Goal: Transaction & Acquisition: Book appointment/travel/reservation

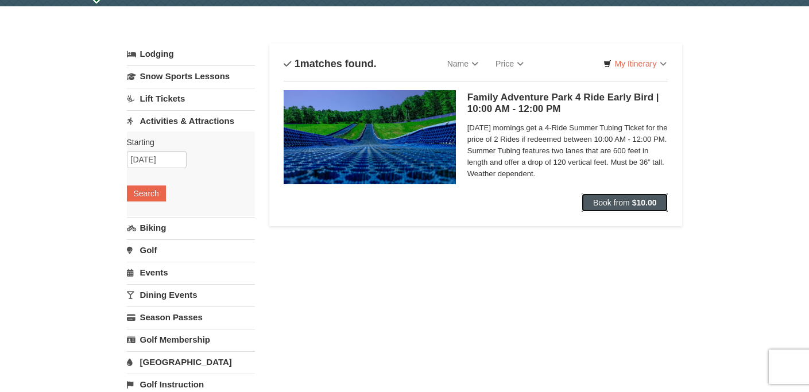
click at [612, 208] on button "Book from $10.00" at bounding box center [625, 203] width 87 height 18
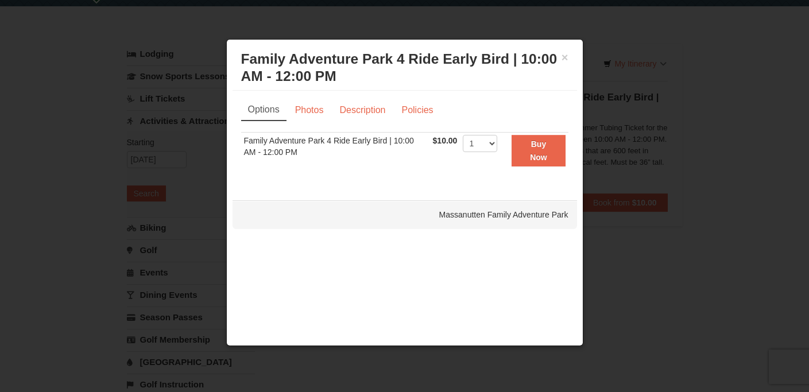
click at [560, 60] on h3 "Family Adventure Park 4 Ride Early Bird | 10:00 AM - 12:00 PM Massanutten Famil…" at bounding box center [404, 68] width 327 height 34
click at [564, 56] on button "×" at bounding box center [565, 57] width 7 height 11
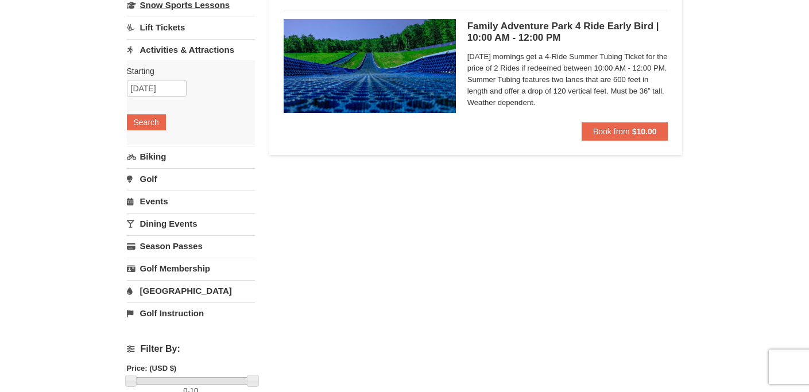
scroll to position [106, 0]
click at [152, 295] on link "[GEOGRAPHIC_DATA]" at bounding box center [191, 290] width 128 height 21
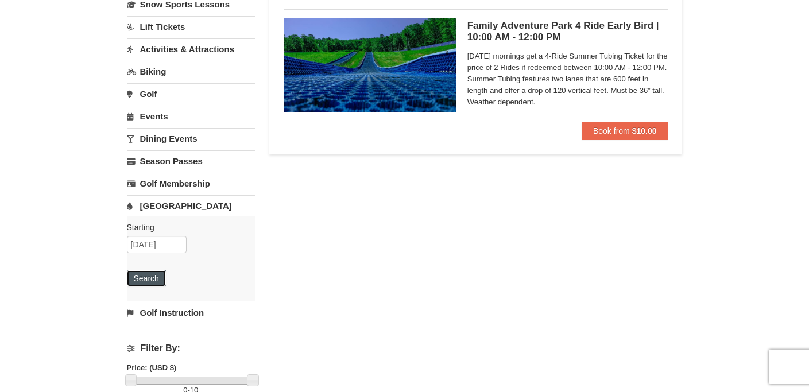
click at [149, 276] on button "Search" at bounding box center [146, 278] width 39 height 16
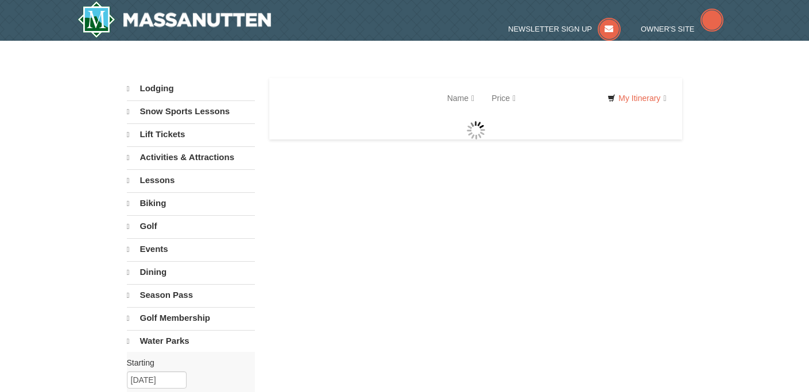
select select "10"
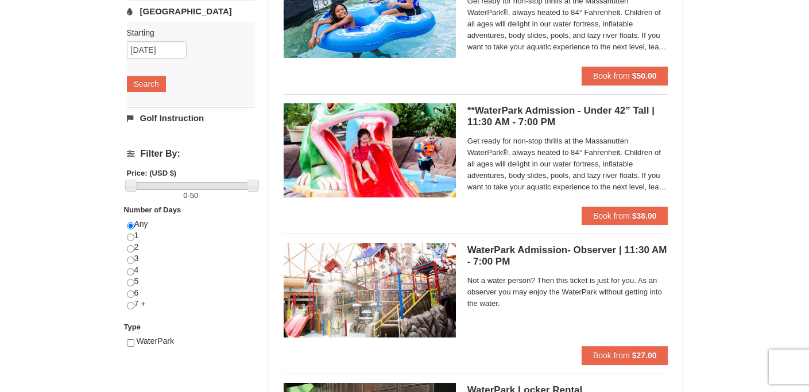
scroll to position [301, 0]
